Goal: Information Seeking & Learning: Understand process/instructions

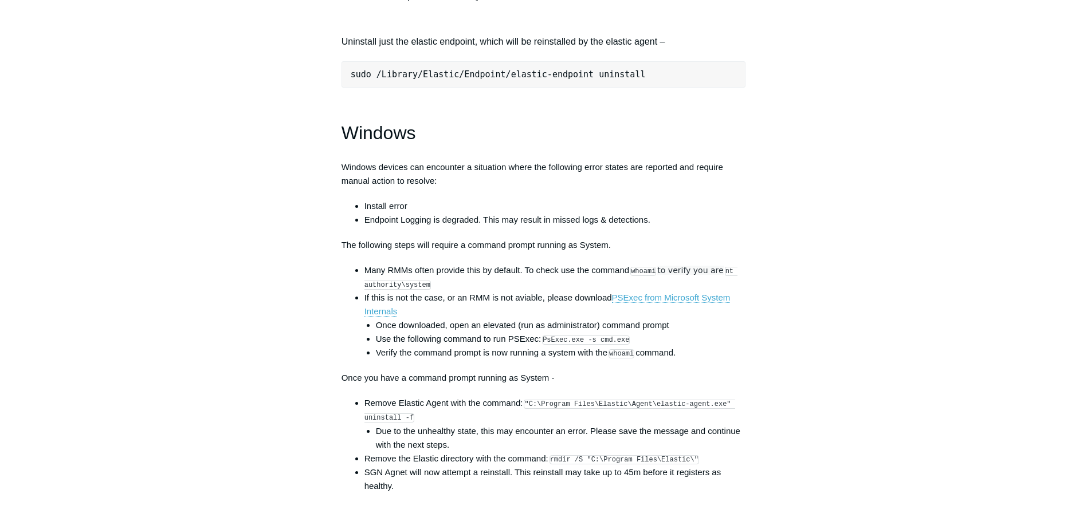
scroll to position [1604, 0]
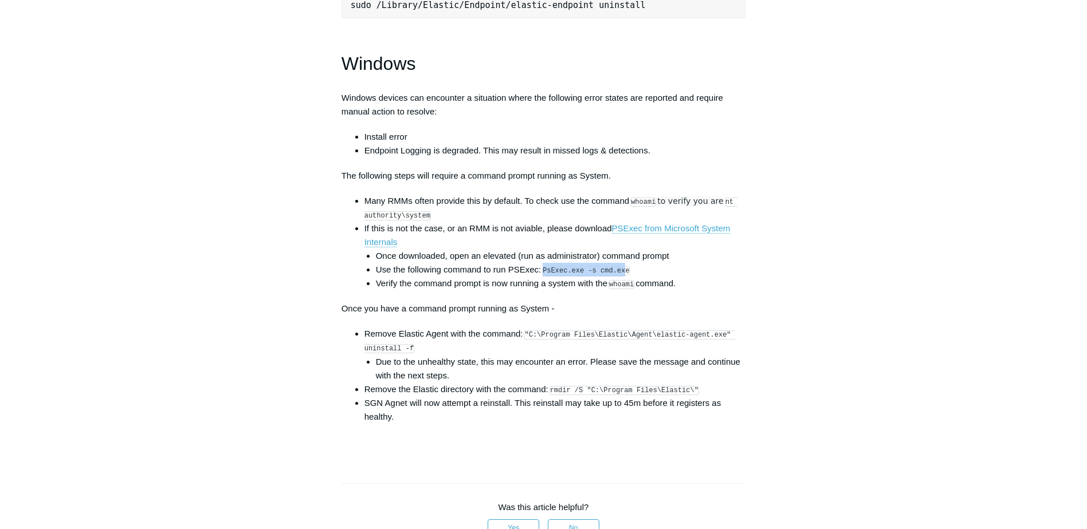
drag, startPoint x: 547, startPoint y: 278, endPoint x: 622, endPoint y: 281, distance: 75.7
click at [622, 276] on code "PsExec.exe -s cmd.exe" at bounding box center [586, 270] width 88 height 9
drag, startPoint x: 623, startPoint y: 281, endPoint x: 545, endPoint y: 278, distance: 77.4
click at [545, 276] on code "PsExec.exe -s cmd.exe" at bounding box center [586, 270] width 88 height 9
copy code "PsExec.exe -s cmd.exe"
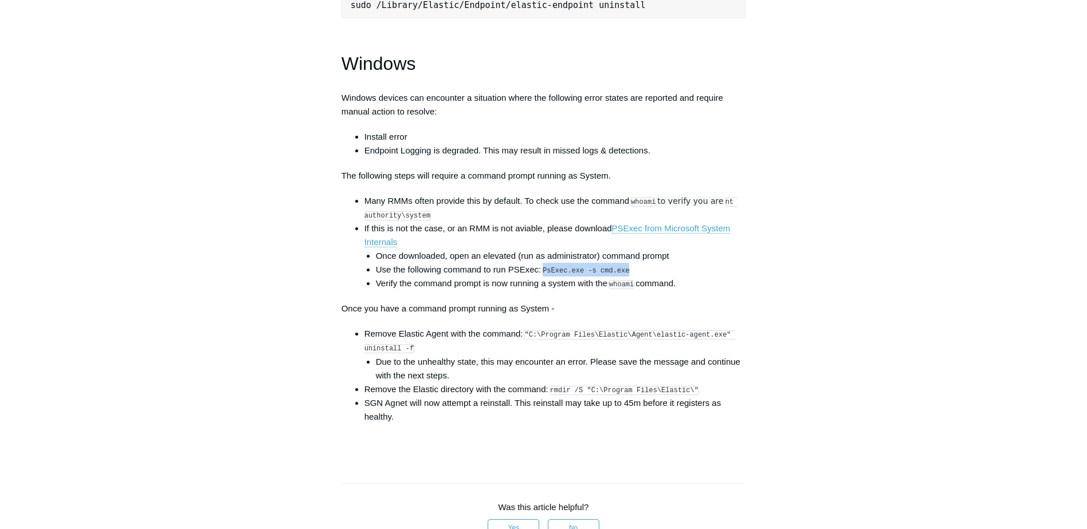
copy code "PsExec.exe -s cmd.exe"
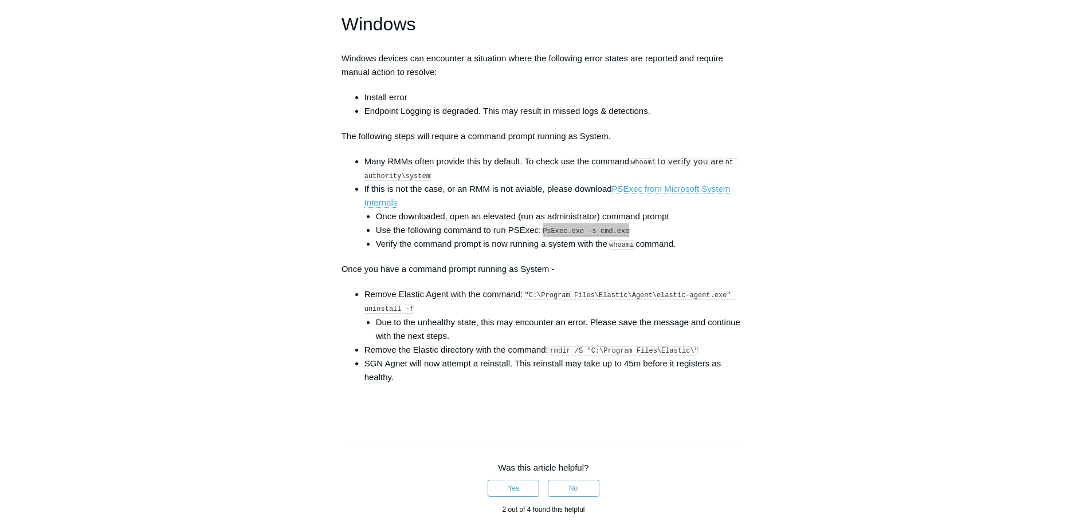
scroll to position [1661, 0]
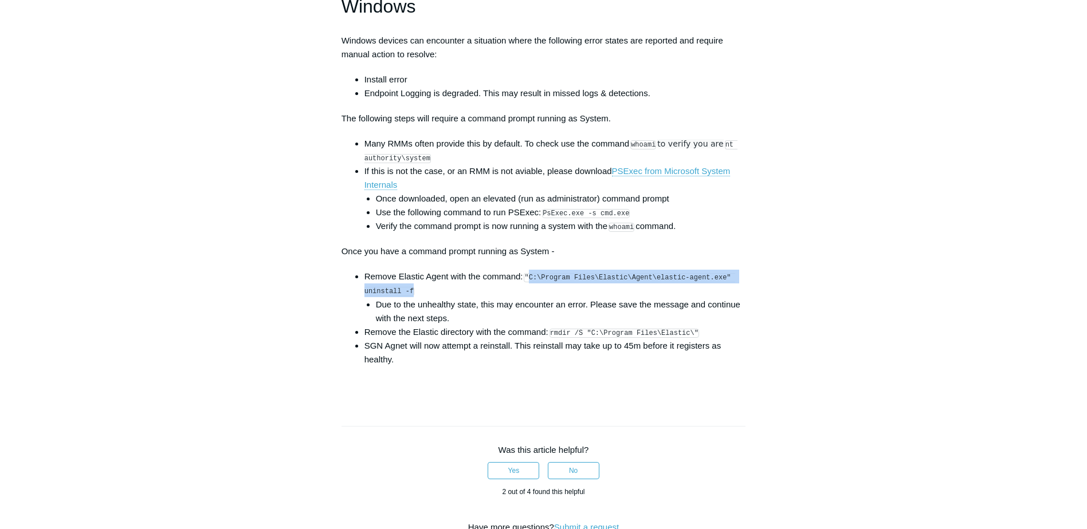
drag, startPoint x: 531, startPoint y: 286, endPoint x: 411, endPoint y: 300, distance: 120.5
click at [411, 300] on li "Remove Elastic Agent with the command: "C:\Program Files\Elastic\Agent\elastic-…" at bounding box center [555, 297] width 382 height 55
copy code "C:\Program Files\Elastic\Agent\elastic-agent.exe" uninstall -f"
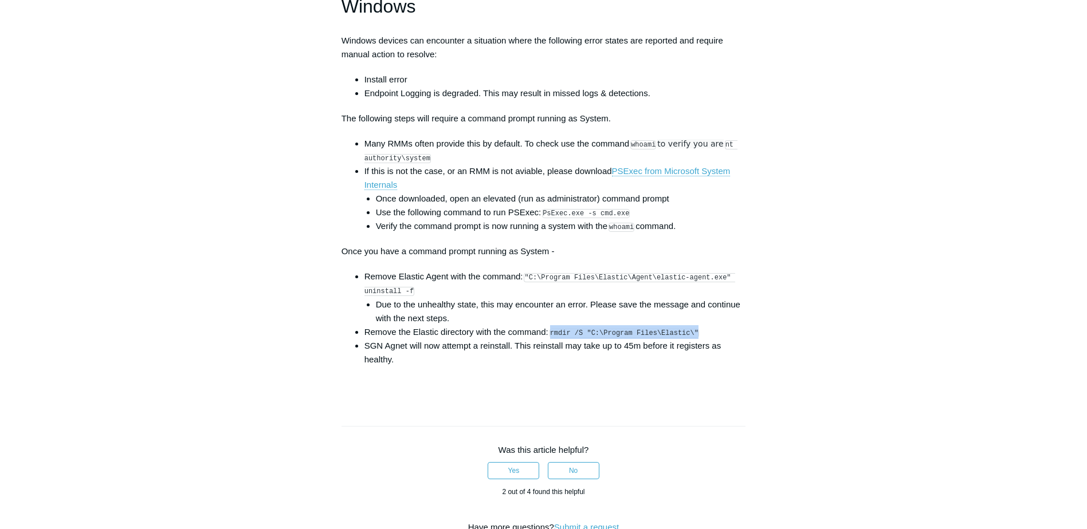
drag, startPoint x: 552, startPoint y: 341, endPoint x: 689, endPoint y: 343, distance: 136.9
click at [689, 339] on li "Remove the Elastic directory with the command: rmdir /S "C:\Program Files\Elast…" at bounding box center [555, 332] width 382 height 14
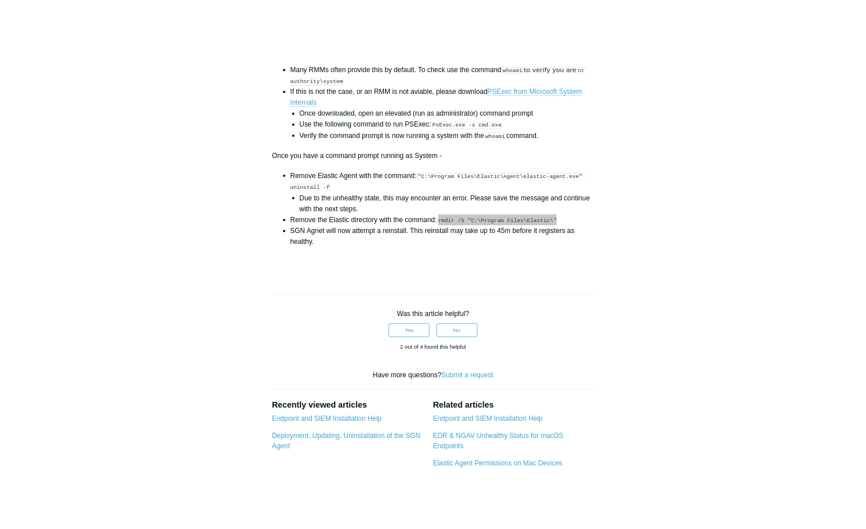
scroll to position [1776, 0]
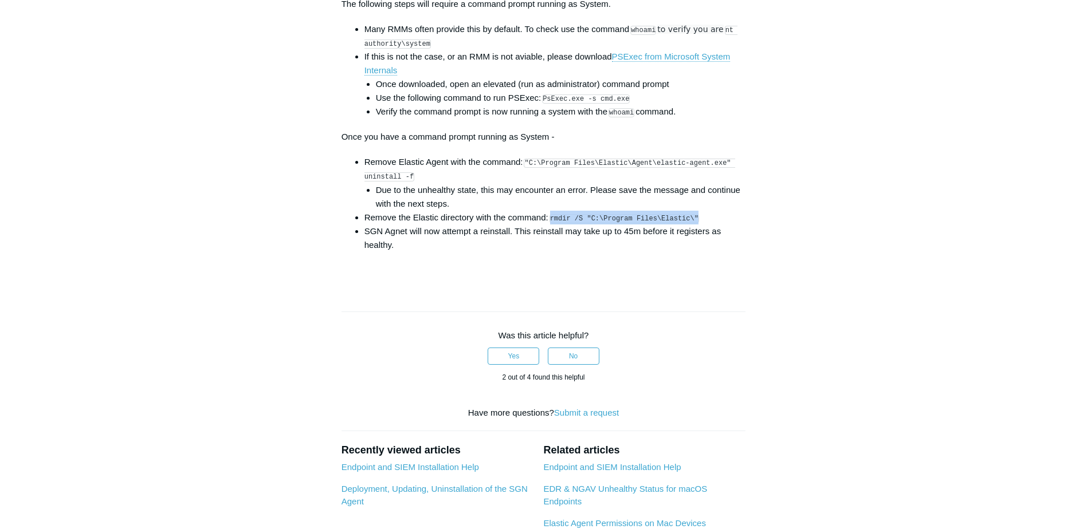
click at [552, 223] on code "rmdir /S "C:\Program Files\Elastic\"" at bounding box center [624, 218] width 150 height 9
click at [555, 223] on code "rmdir /S "C:\Program Files\Elastic\"" at bounding box center [624, 218] width 150 height 9
drag, startPoint x: 553, startPoint y: 226, endPoint x: 689, endPoint y: 228, distance: 135.8
click at [689, 225] on li "Remove the Elastic directory with the command: rmdir /S "C:\Program Files\Elast…" at bounding box center [555, 218] width 382 height 14
copy code "rmdir /S "C:\Program Files\Elastic\""
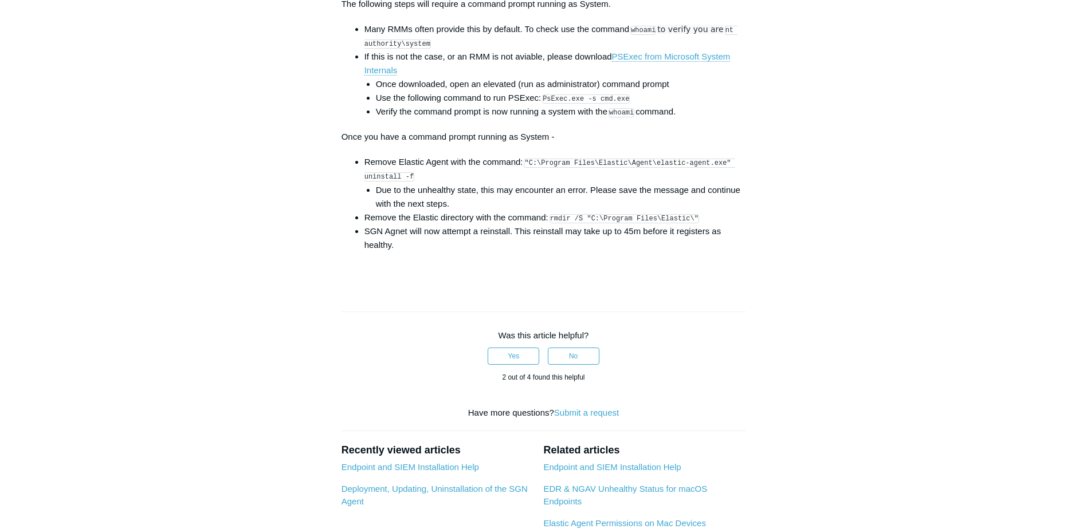
click at [678, 277] on p at bounding box center [543, 271] width 404 height 14
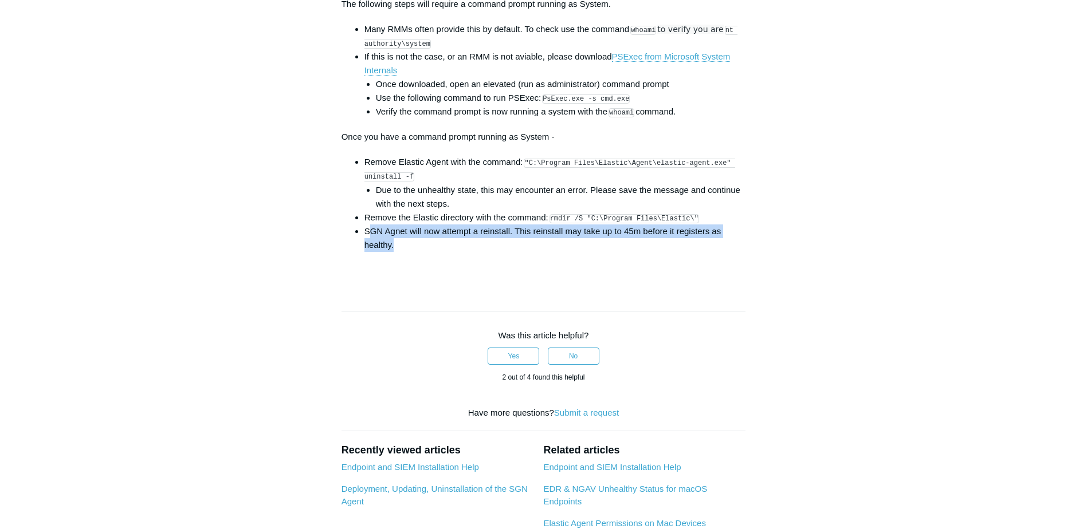
drag, startPoint x: 368, startPoint y: 241, endPoint x: 490, endPoint y: 260, distance: 124.1
click at [490, 252] on li "SGN Agnet will now attempt a reinstall. This reinstall may take up to 45m befor…" at bounding box center [555, 239] width 382 height 28
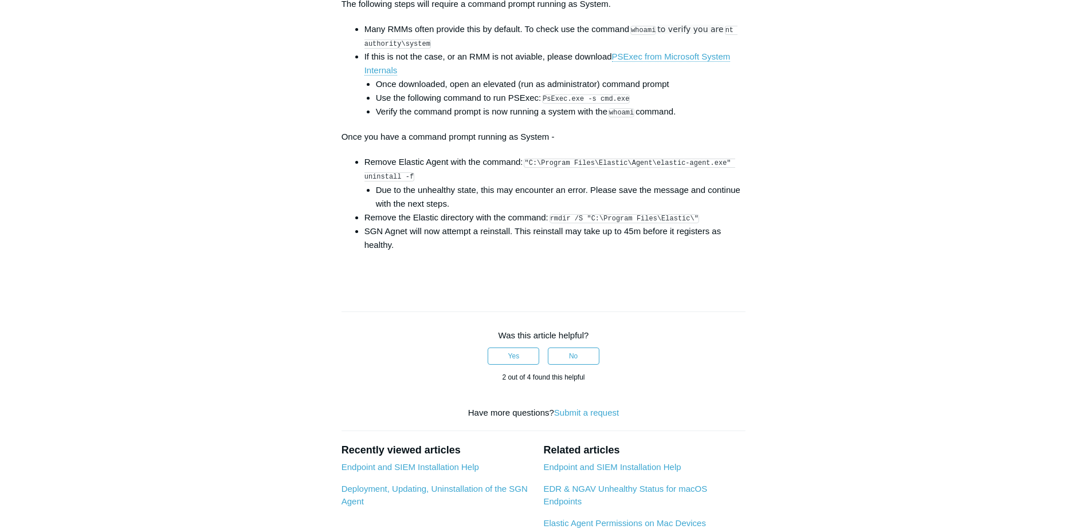
click at [599, 277] on p at bounding box center [543, 271] width 404 height 14
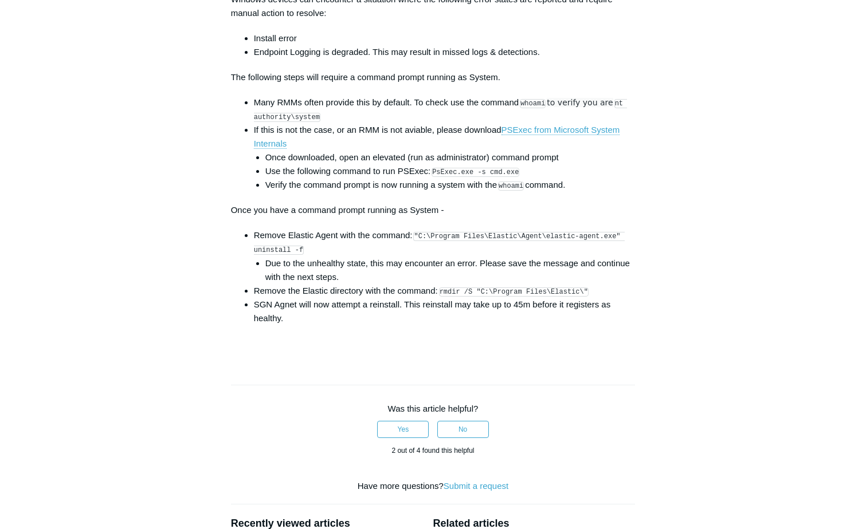
scroll to position [1661, 0]
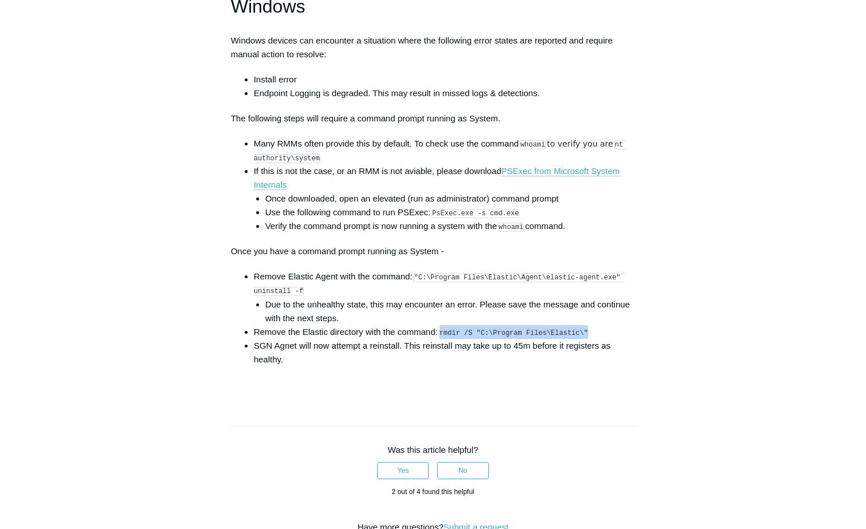
drag, startPoint x: 442, startPoint y: 342, endPoint x: 580, endPoint y: 341, distance: 138.1
click at [580, 339] on li "Remove the Elastic directory with the command: rmdir /S "C:\Program Files\Elast…" at bounding box center [445, 332] width 382 height 14
copy code "rmdir /S "C:\Program Files\Elastic\""
